Goal: Task Accomplishment & Management: Use online tool/utility

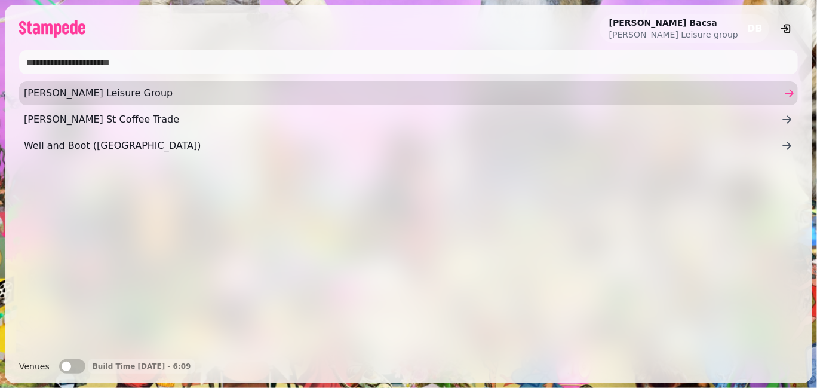
click at [62, 99] on span "[PERSON_NAME] Leisure Group" at bounding box center [402, 93] width 757 height 14
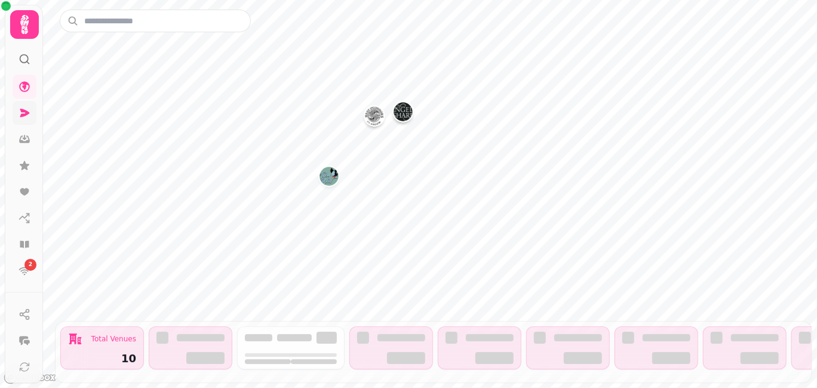
click at [25, 112] on icon at bounding box center [25, 113] width 10 height 8
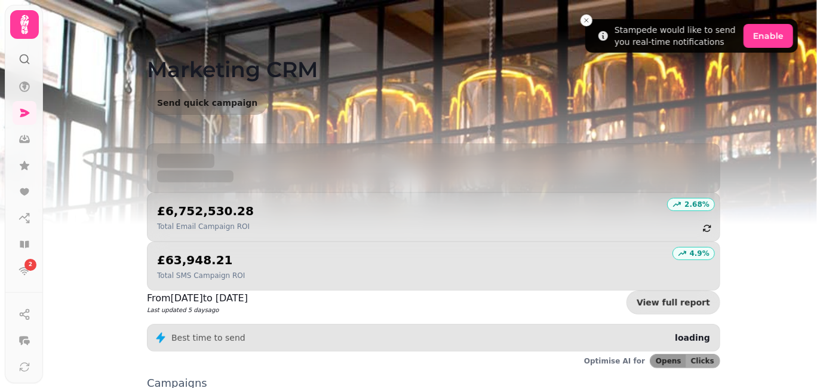
click at [581, 16] on div "Marketing CRM Send quick campaign" at bounding box center [434, 71] width 612 height 143
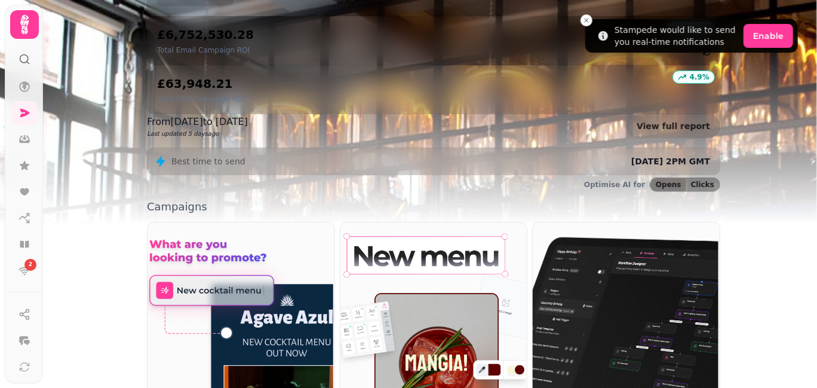
scroll to position [178, 0]
